Goal: Task Accomplishment & Management: Use online tool/utility

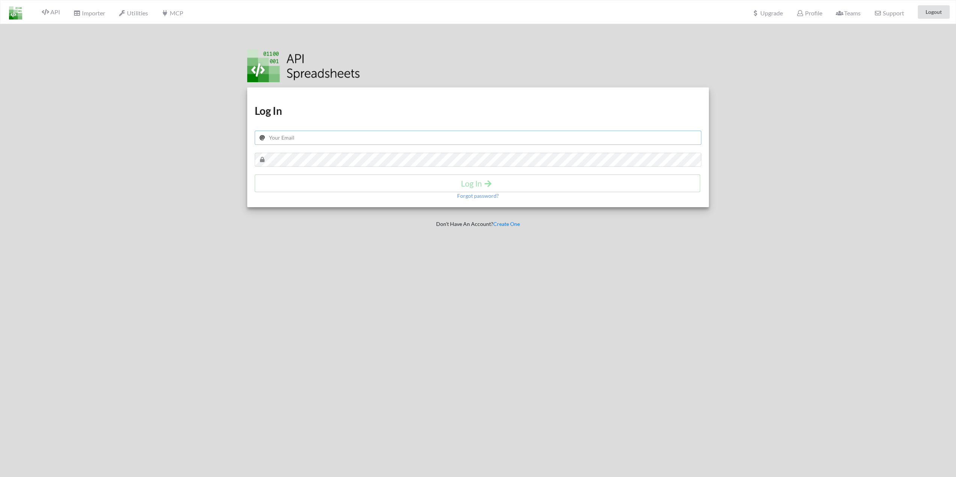
click at [351, 142] on input "text" at bounding box center [478, 138] width 447 height 14
type input "arrasyamajubersama@gmail.com"
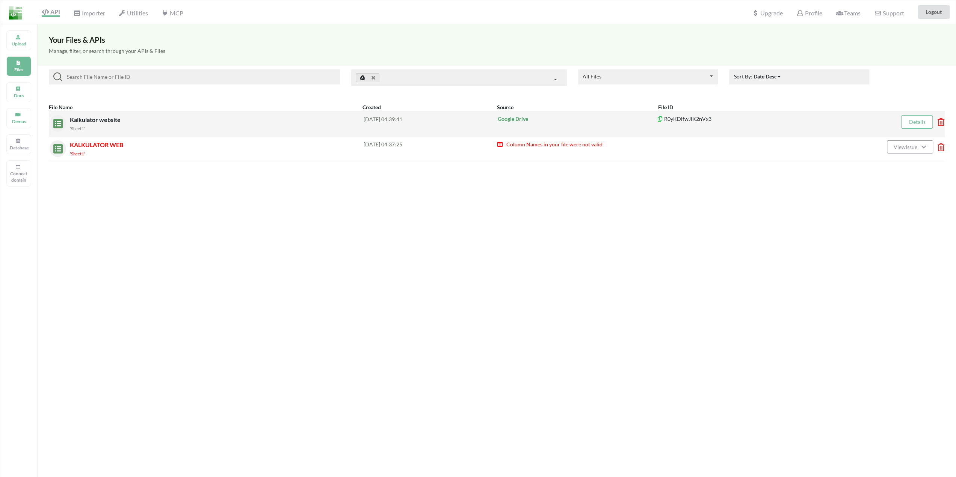
click at [124, 112] on div "Kalkulator website 'Sheet1' [DATE] 04:39:41 Google Drive R0yKDlfwJiK2nVx3 Detai…" at bounding box center [497, 123] width 896 height 25
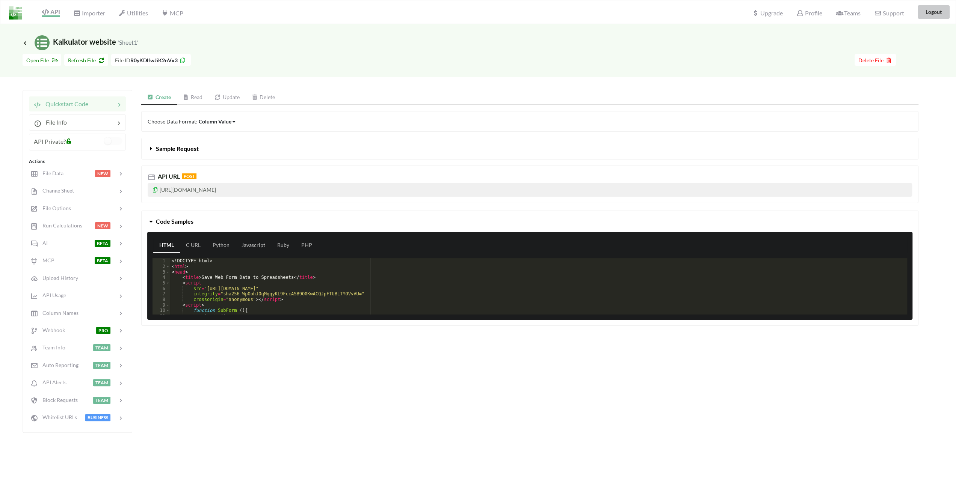
click at [935, 17] on button "Logout" at bounding box center [933, 12] width 32 height 14
